Goal: Transaction & Acquisition: Purchase product/service

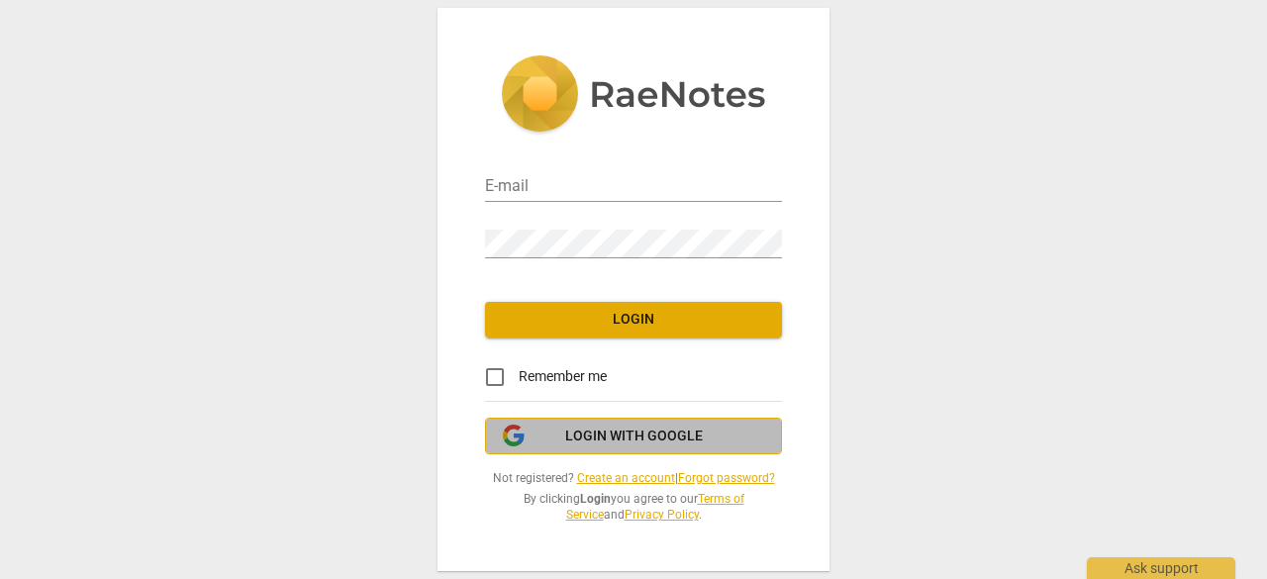
click at [582, 431] on span "Login with Google" at bounding box center [634, 437] width 138 height 20
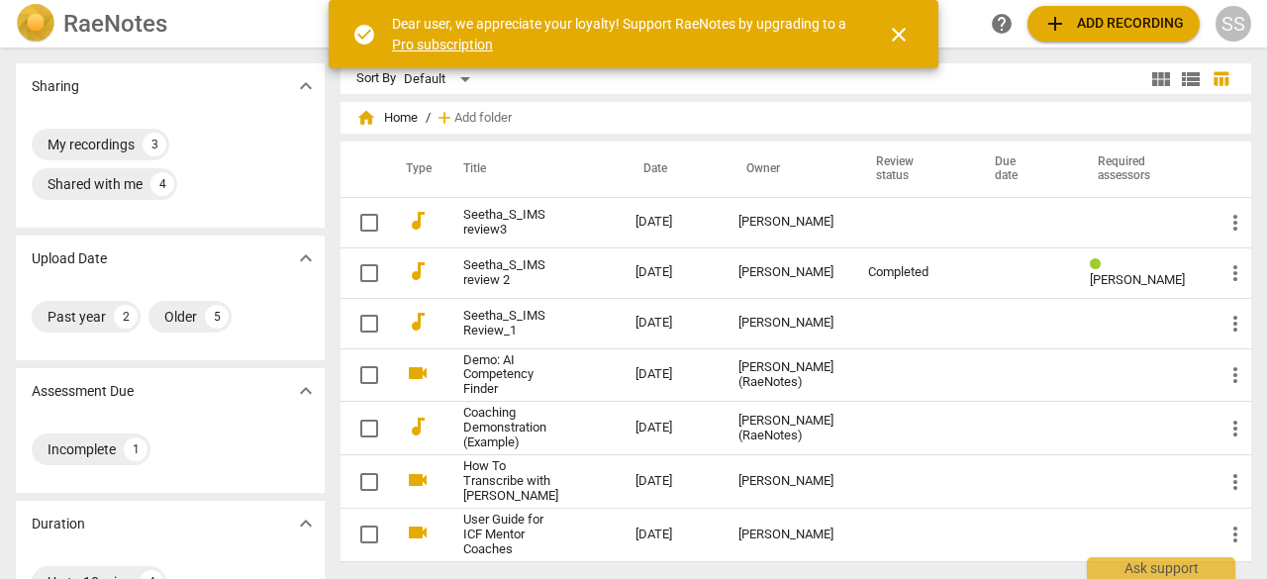
click at [895, 32] on span "close" at bounding box center [899, 35] width 24 height 24
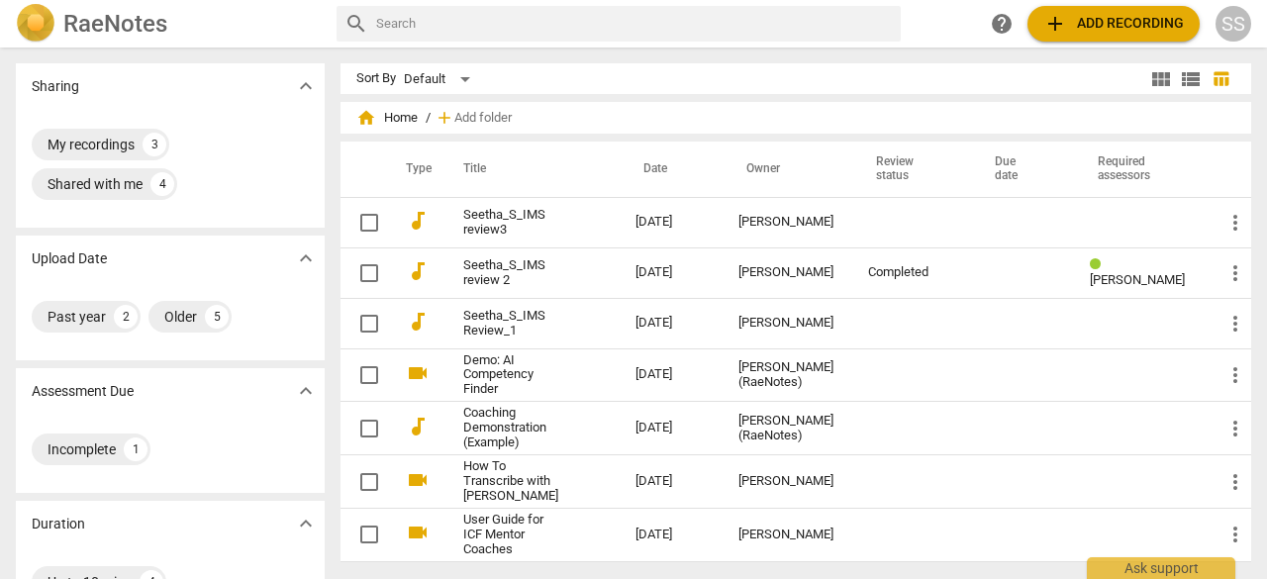
click at [361, 118] on span "home" at bounding box center [366, 118] width 20 height 20
click at [387, 114] on span "home Home" at bounding box center [386, 118] width 61 height 20
click at [519, 112] on div "home Home / add Add folder" at bounding box center [795, 118] width 879 height 32
click at [1068, 17] on span "add Add recording" at bounding box center [1113, 24] width 141 height 24
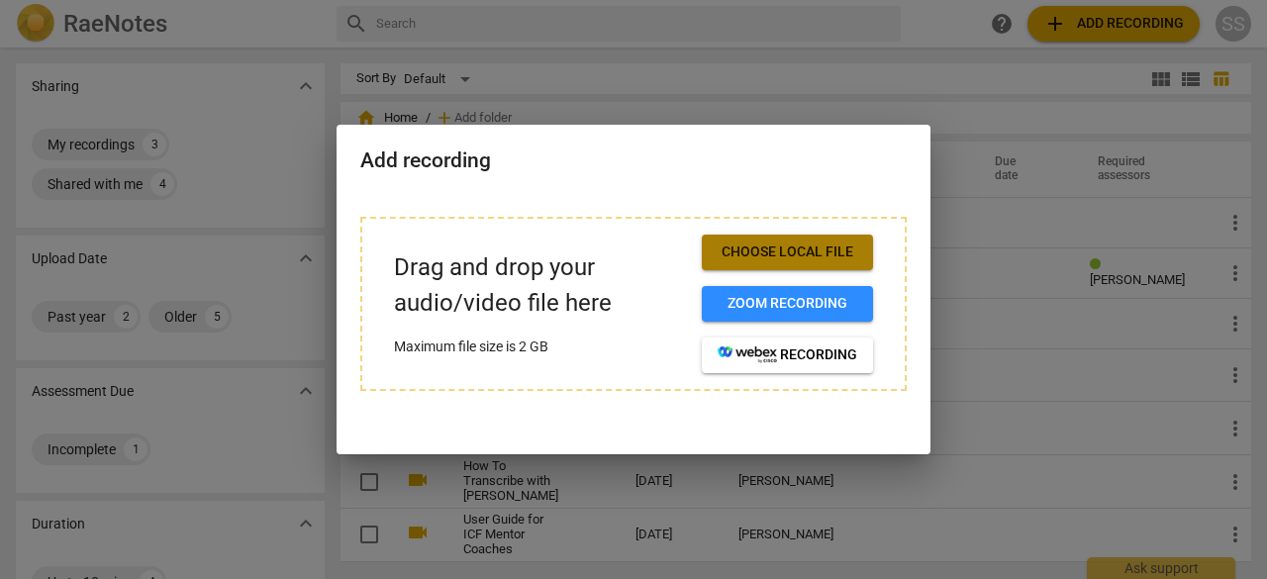
click at [794, 248] on span "Choose local file" at bounding box center [788, 253] width 140 height 20
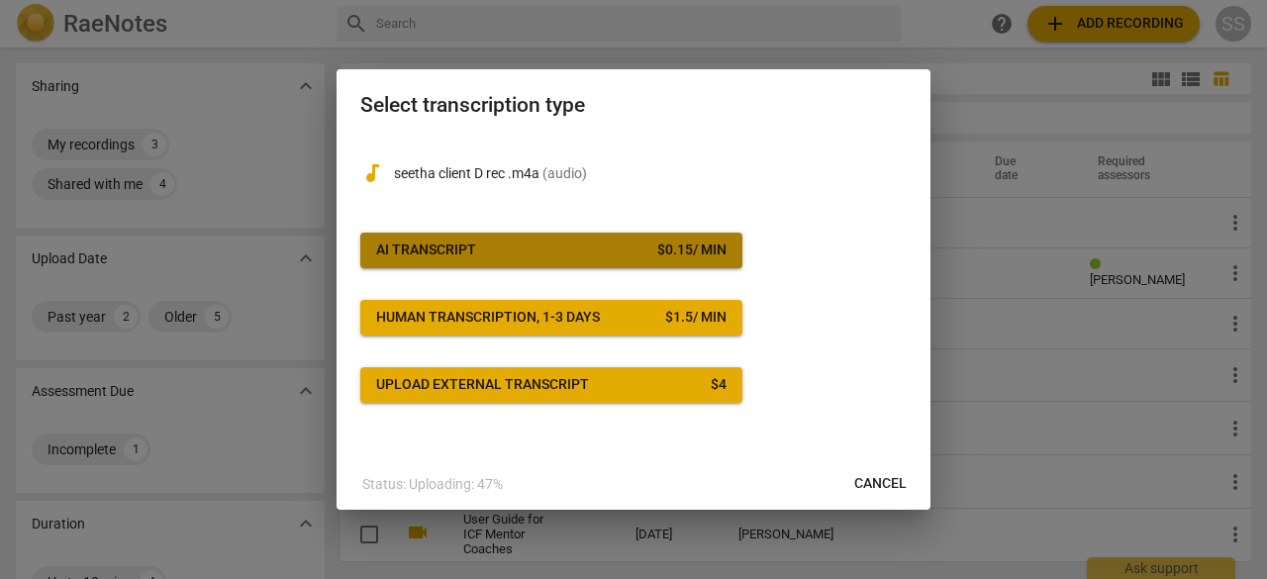
click at [529, 262] on button "AI Transcript $ 0.15 / min" at bounding box center [551, 251] width 382 height 36
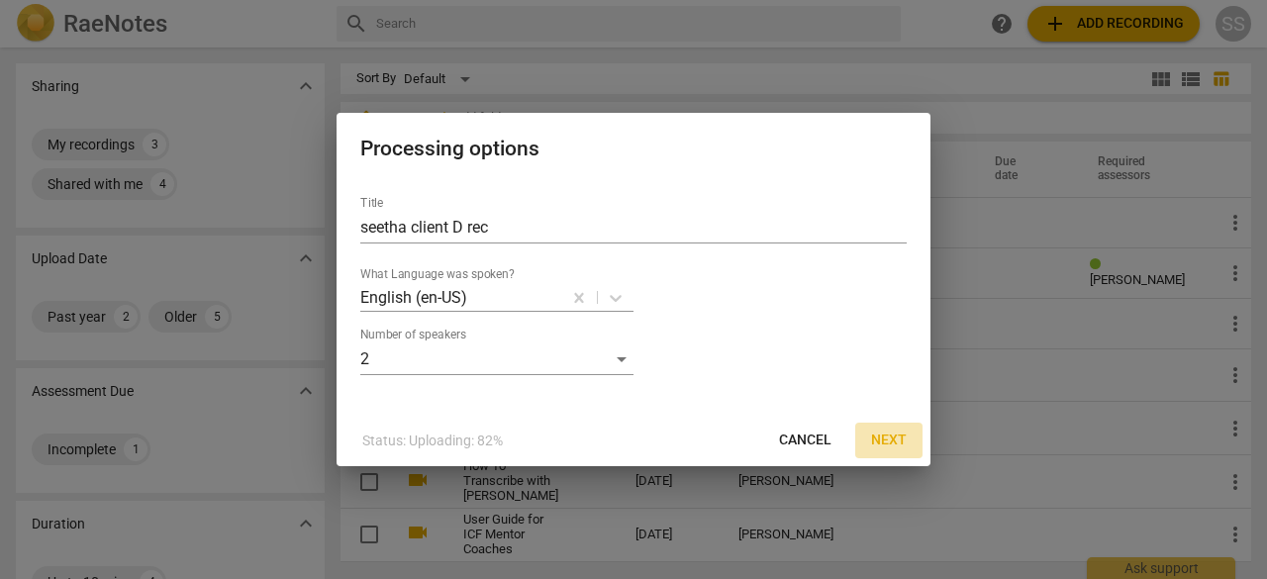
click at [885, 440] on span "Next" at bounding box center [889, 441] width 36 height 20
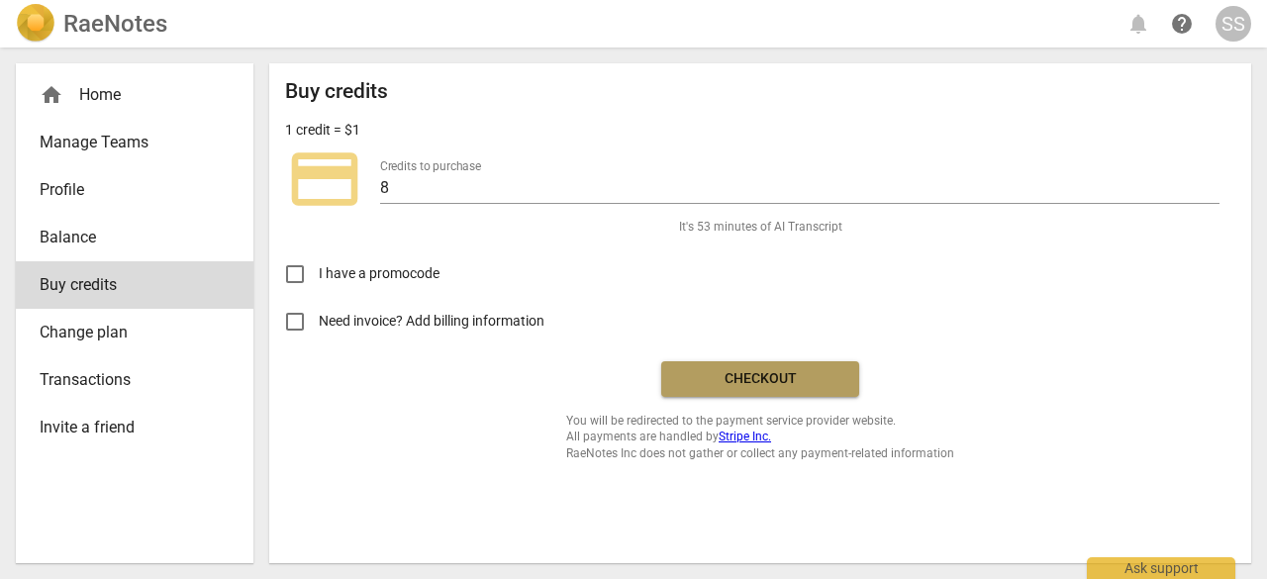
click at [718, 372] on span "Checkout" at bounding box center [760, 379] width 166 height 20
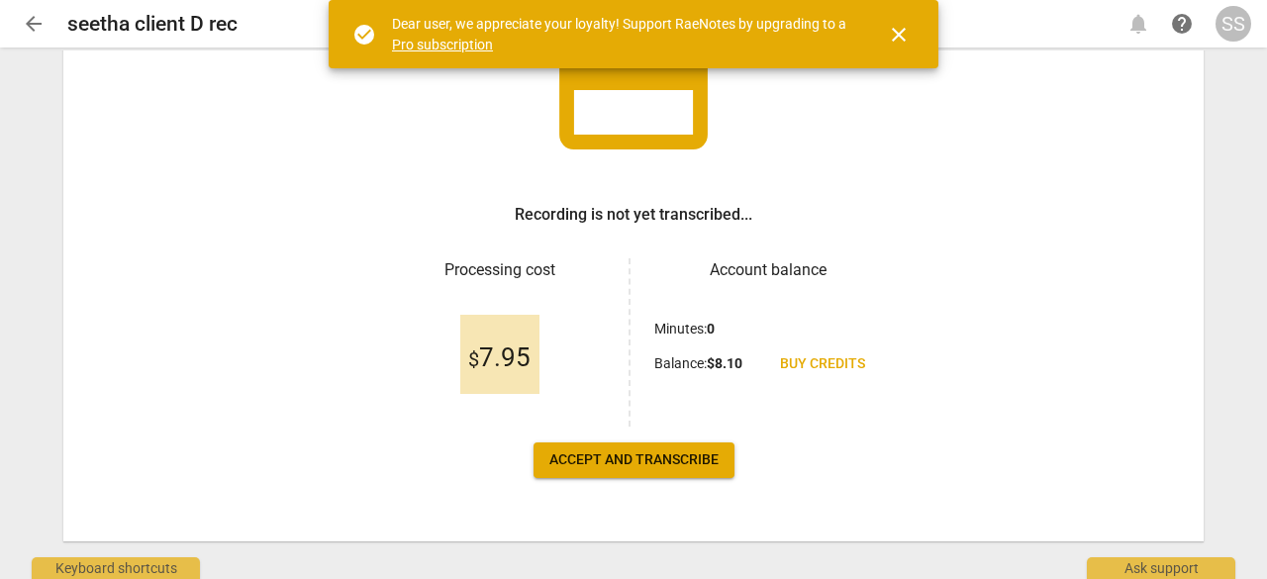
scroll to position [201, 0]
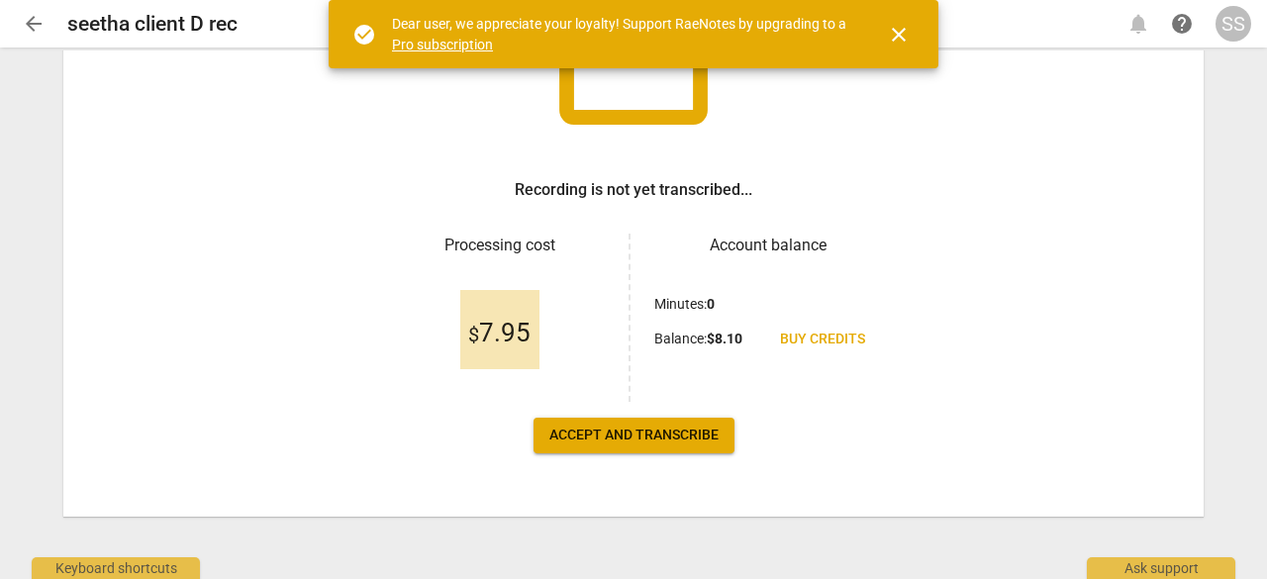
click at [619, 439] on span "Accept and transcribe" at bounding box center [633, 436] width 169 height 20
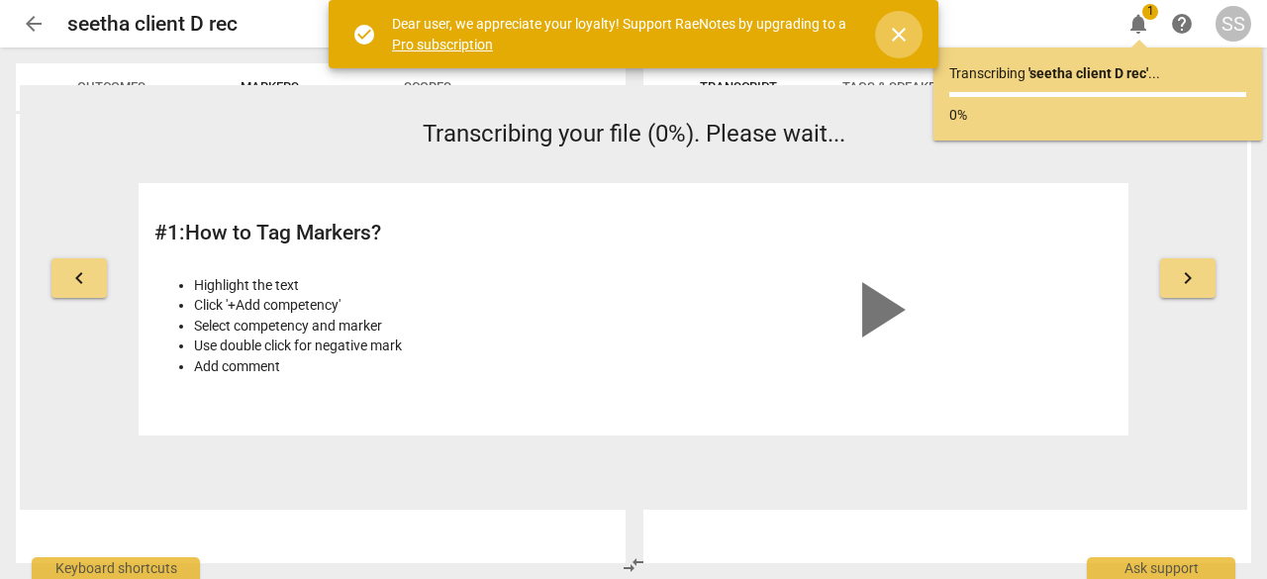
click at [899, 27] on span "close" at bounding box center [899, 35] width 24 height 24
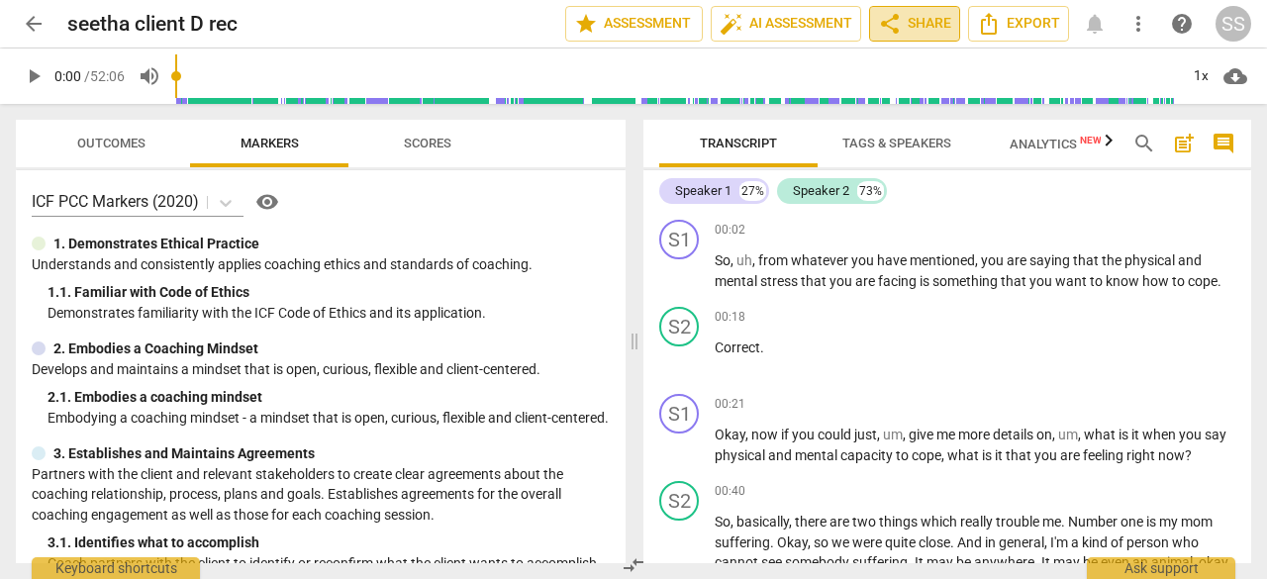
click at [909, 25] on span "share Share" at bounding box center [914, 24] width 73 height 24
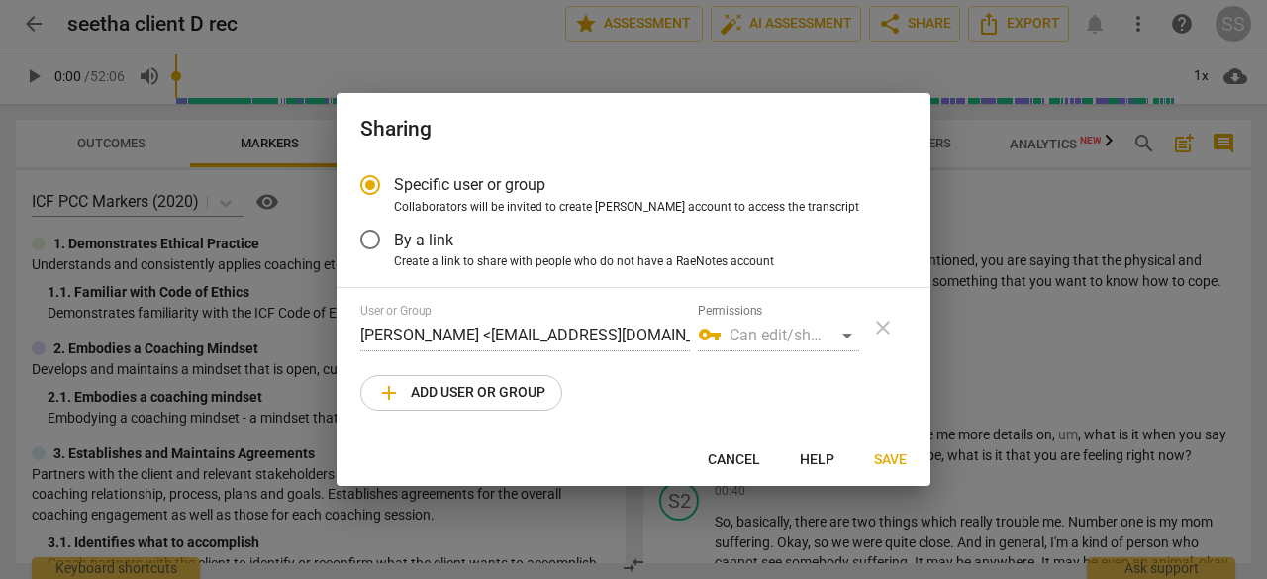
click at [847, 332] on div "vpn_key Can edit/share" at bounding box center [778, 336] width 161 height 32
click at [846, 334] on div "vpn_key Can edit/share" at bounding box center [778, 336] width 161 height 32
click at [707, 334] on span "vpn_key" at bounding box center [710, 335] width 24 height 24
click at [847, 337] on div "vpn_key Can edit/share" at bounding box center [778, 336] width 161 height 32
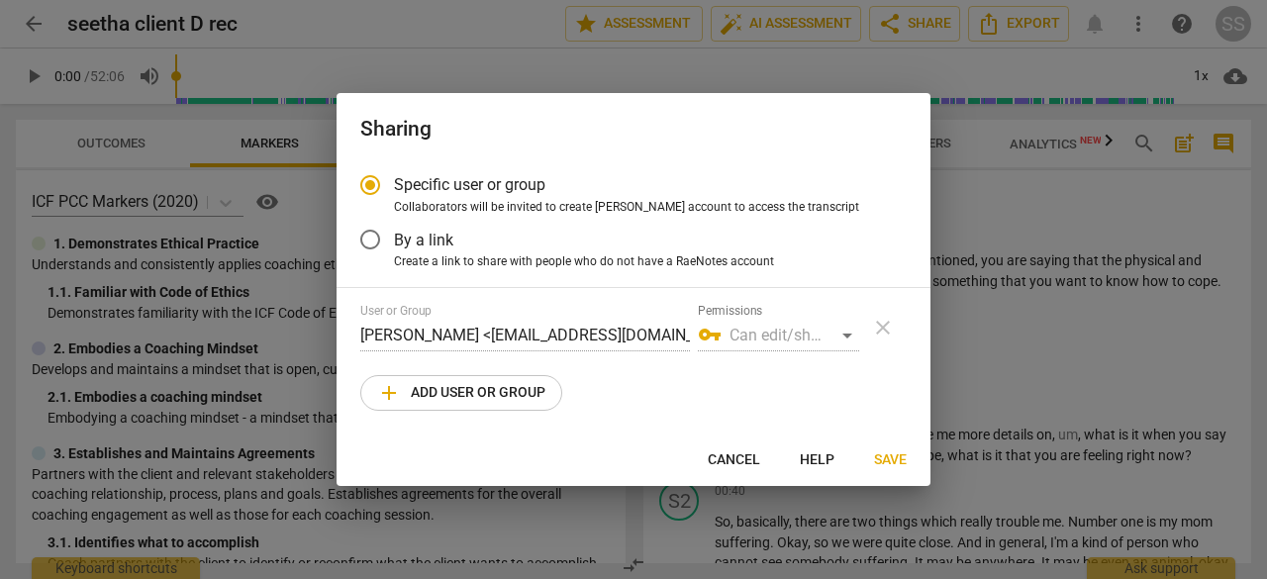
click at [885, 327] on div "User or Group seetha subramanyam <seethamiss68@gmail.com> Permissions vpn_key C…" at bounding box center [633, 328] width 546 height 48
click at [845, 335] on div "vpn_key Can edit/share" at bounding box center [778, 336] width 161 height 32
click at [447, 400] on span "add Add user or group" at bounding box center [461, 393] width 168 height 24
radio input "false"
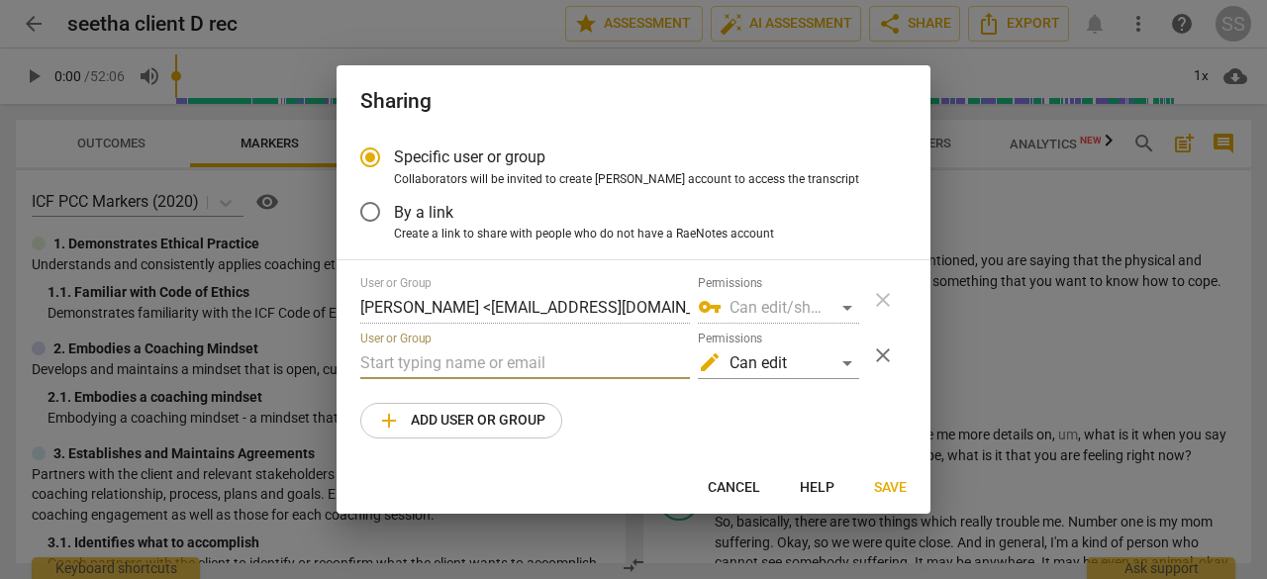
click at [426, 361] on input "text" at bounding box center [525, 363] width 330 height 32
type input "sonali@ltwindia.com"
click at [849, 361] on div "edit Can edit" at bounding box center [778, 363] width 161 height 32
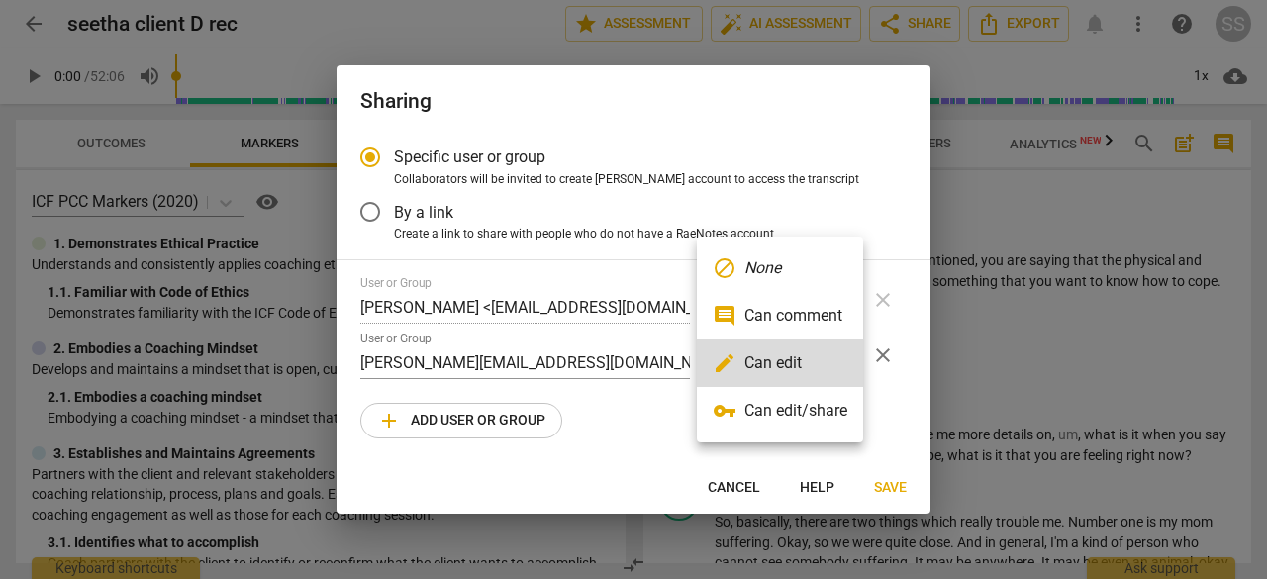
click at [618, 434] on div at bounding box center [633, 289] width 1267 height 579
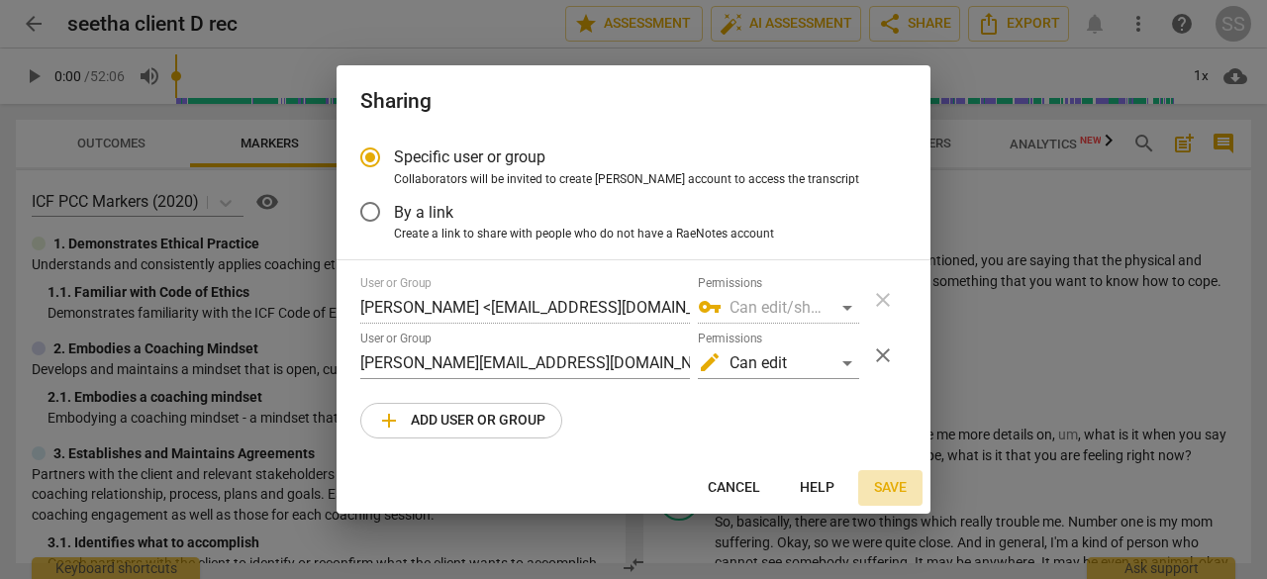
click at [883, 493] on span "Save" at bounding box center [890, 488] width 33 height 20
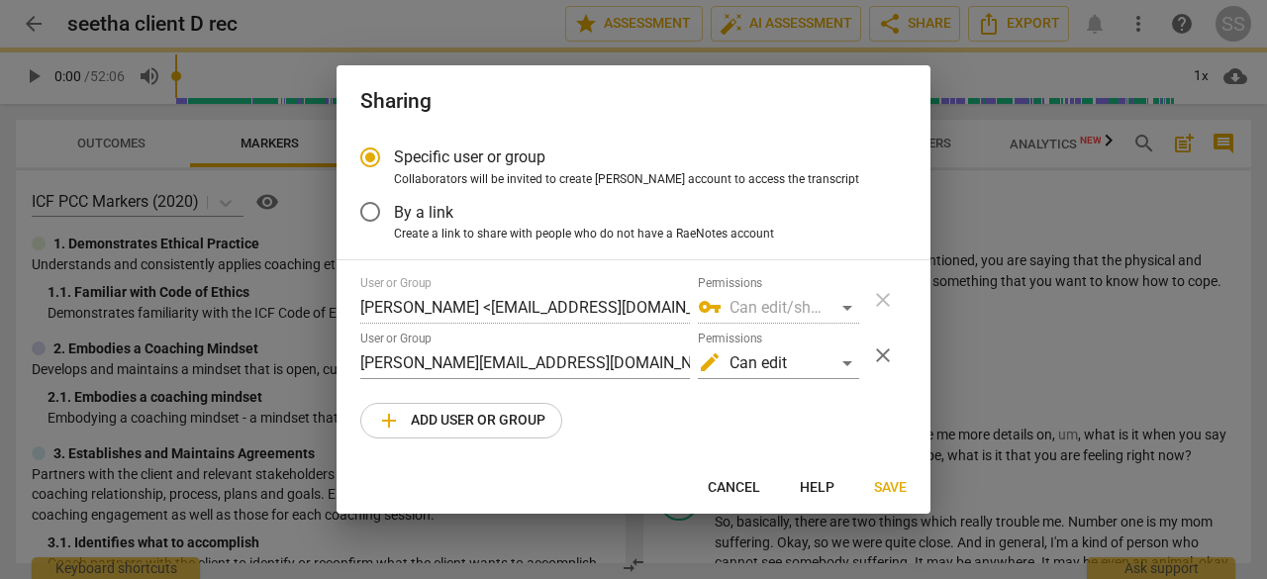
radio input "false"
type input "Sonali Kelkar <sonali@ltwindia.com>"
